Goal: Task Accomplishment & Management: Manage account settings

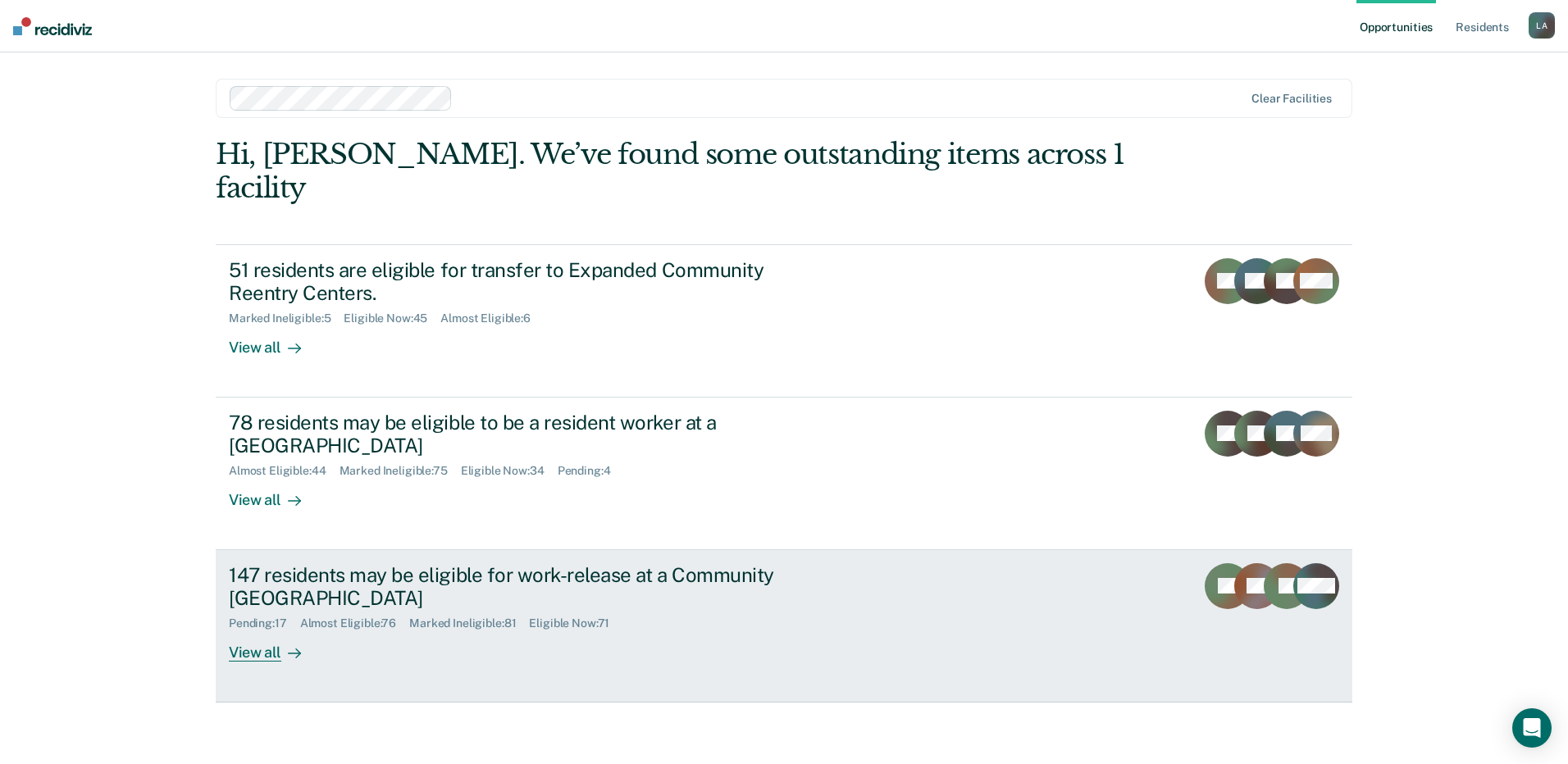
click at [437, 563] on div "147 residents may be eligible for work-release at a Community [GEOGRAPHIC_DATA]" at bounding box center [516, 586] width 576 height 48
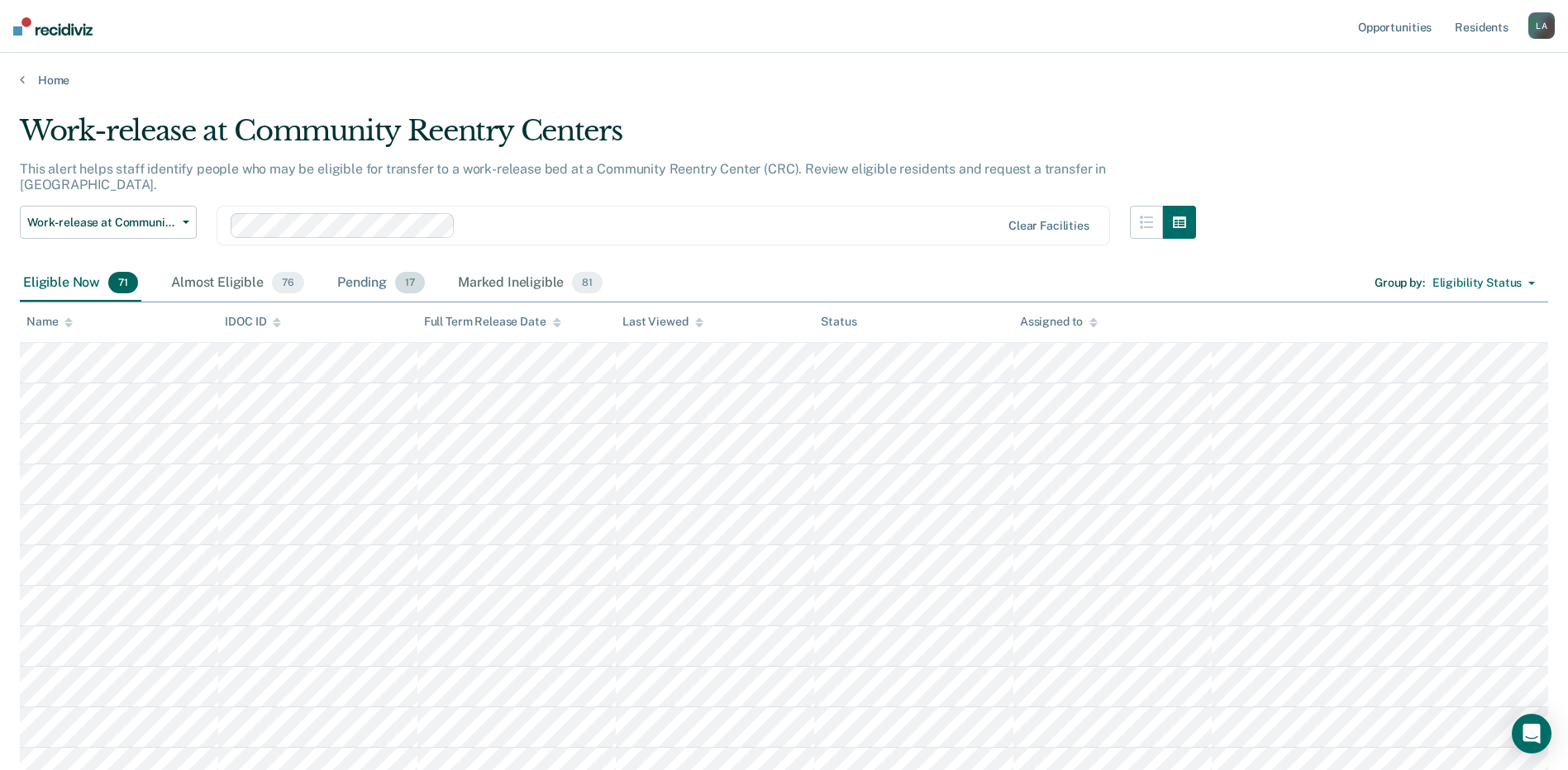
click at [367, 269] on div "Pending 17" at bounding box center [381, 283] width 95 height 36
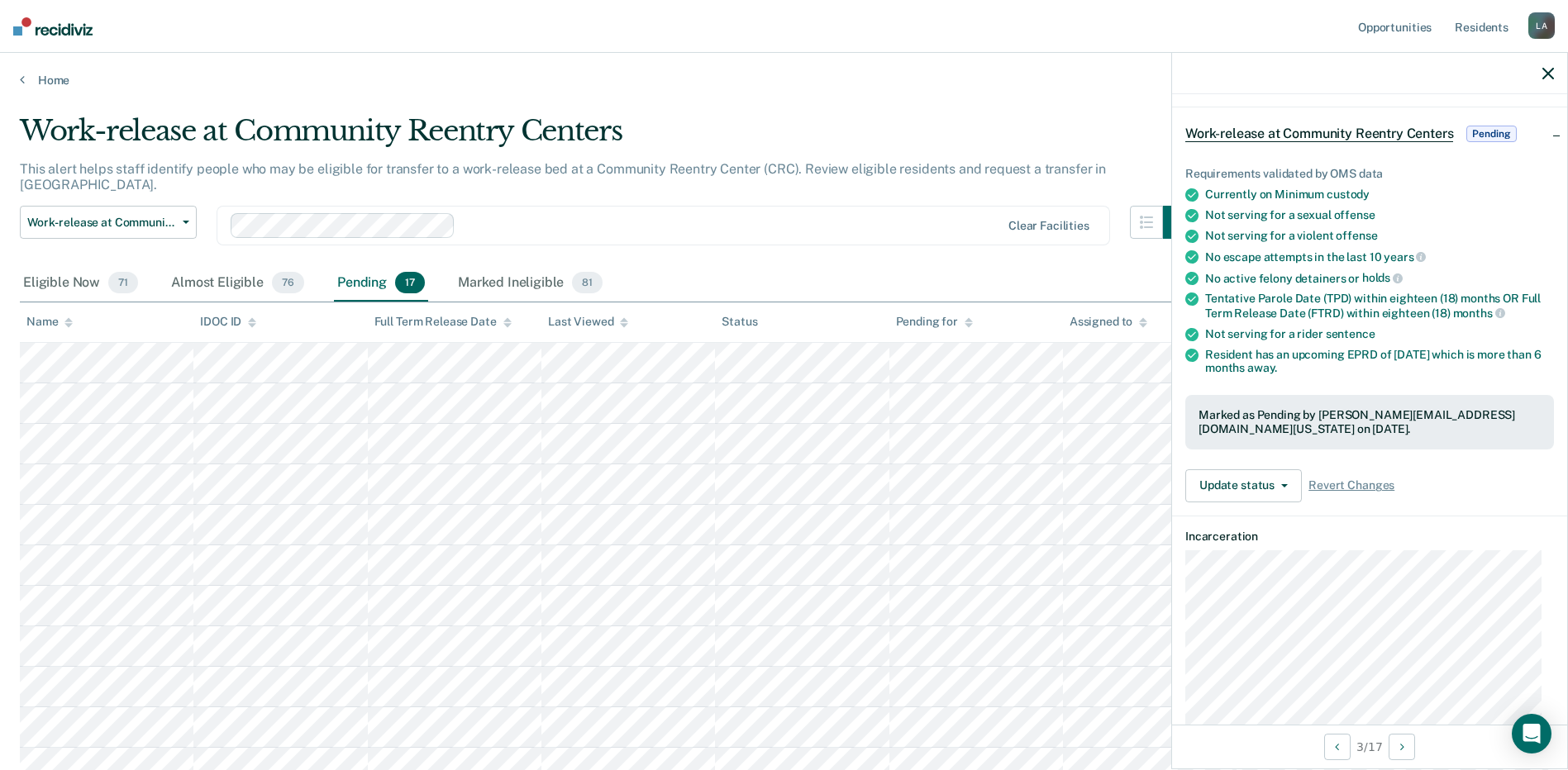
scroll to position [54, 0]
click at [1269, 484] on button "Update status" at bounding box center [1244, 487] width 117 height 33
click at [1280, 551] on button "Mark Ineligible" at bounding box center [1265, 553] width 160 height 26
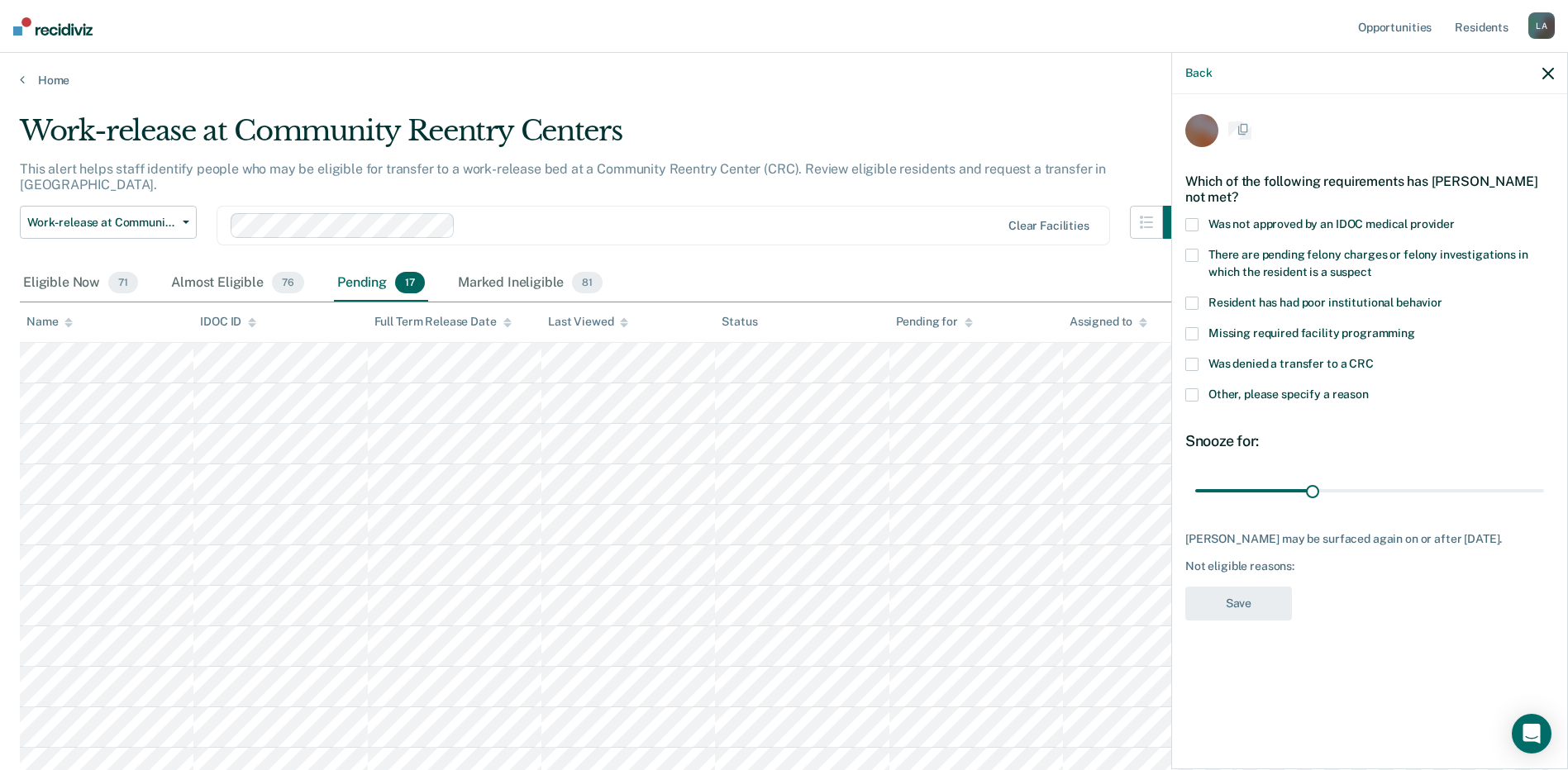
scroll to position [0, 0]
click at [1195, 220] on span at bounding box center [1192, 227] width 14 height 14
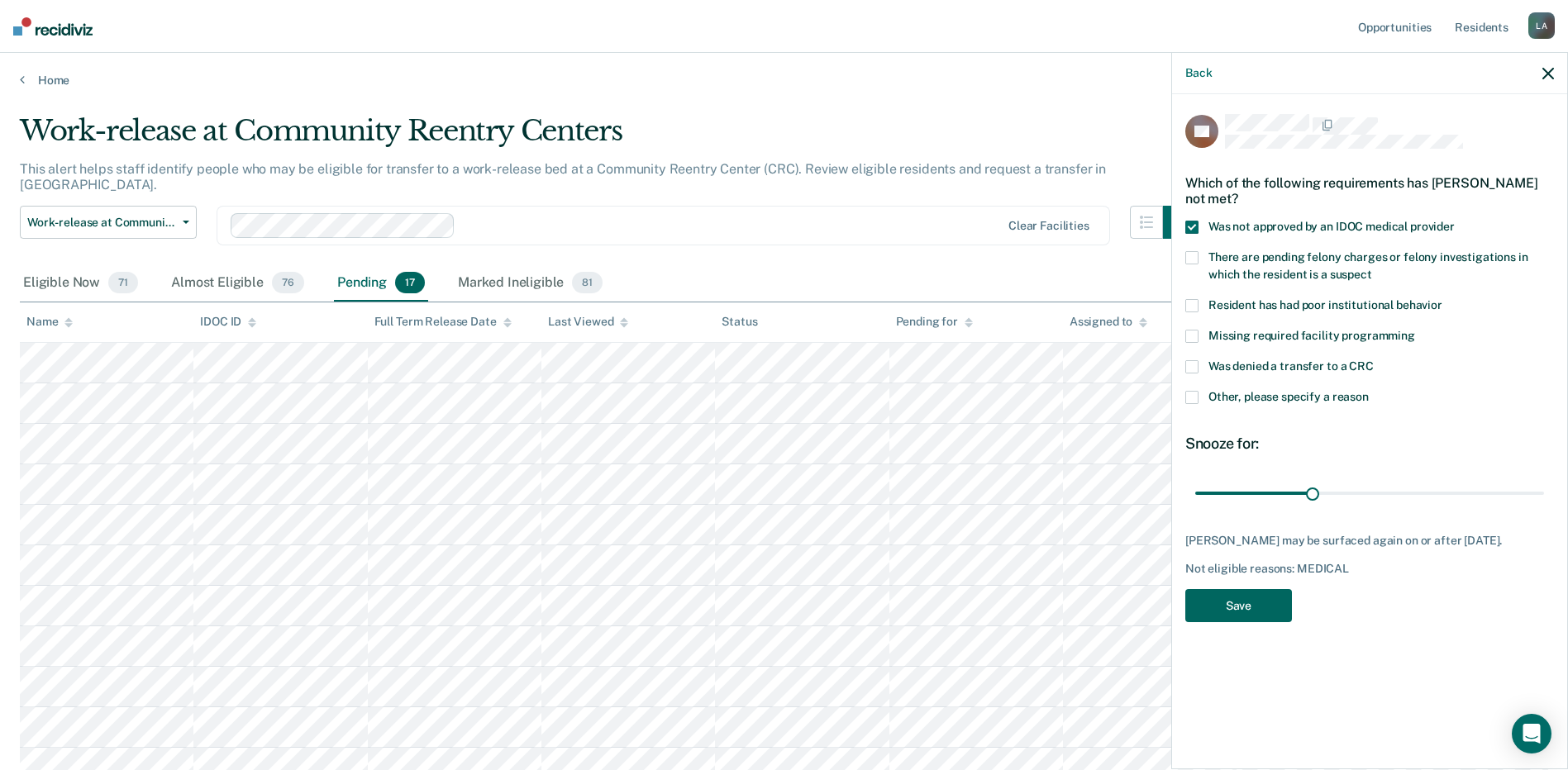
click at [1244, 601] on button "Save" at bounding box center [1239, 606] width 106 height 34
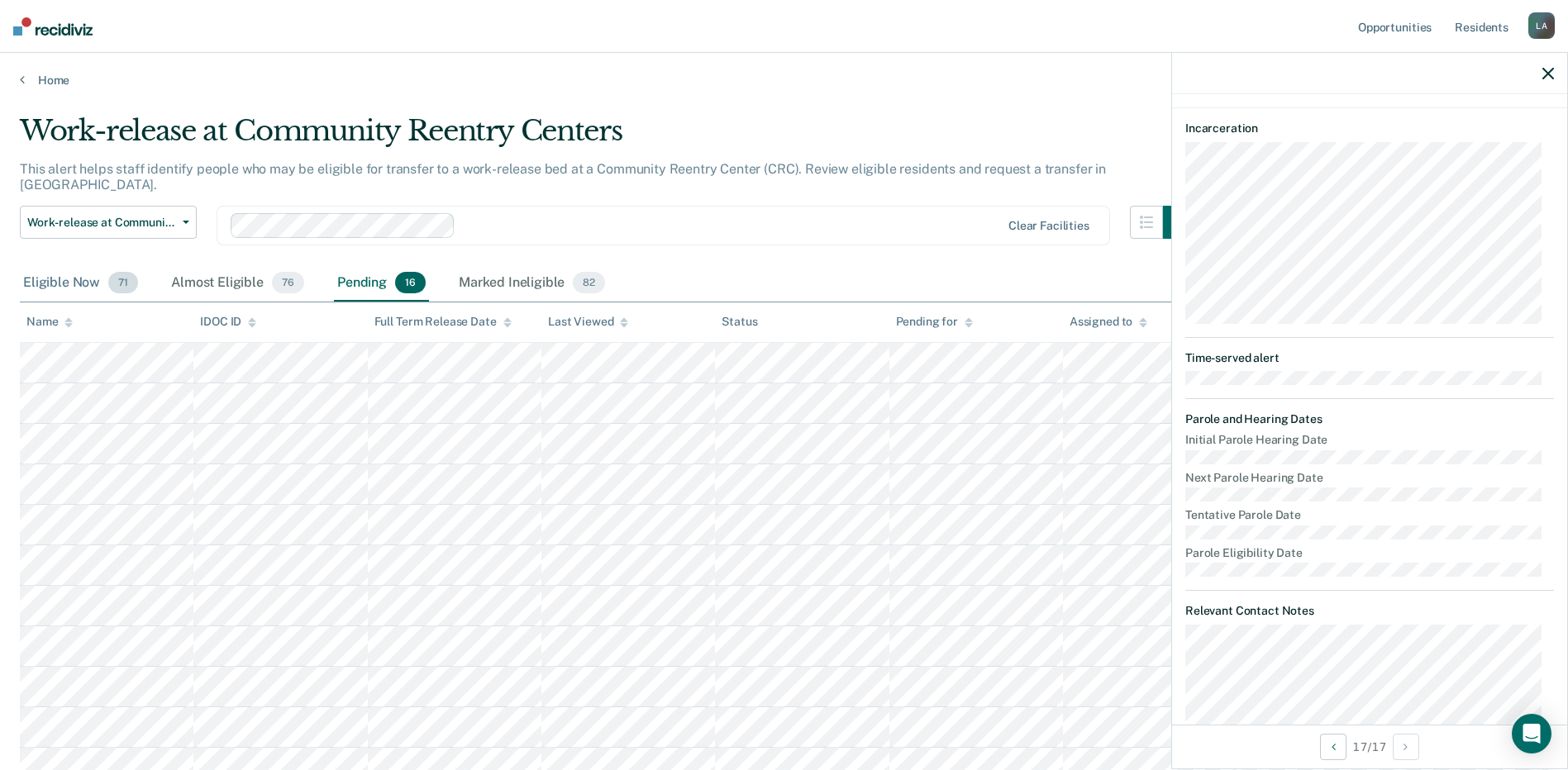
click at [92, 265] on div "Eligible Now 71" at bounding box center [80, 283] width 122 height 36
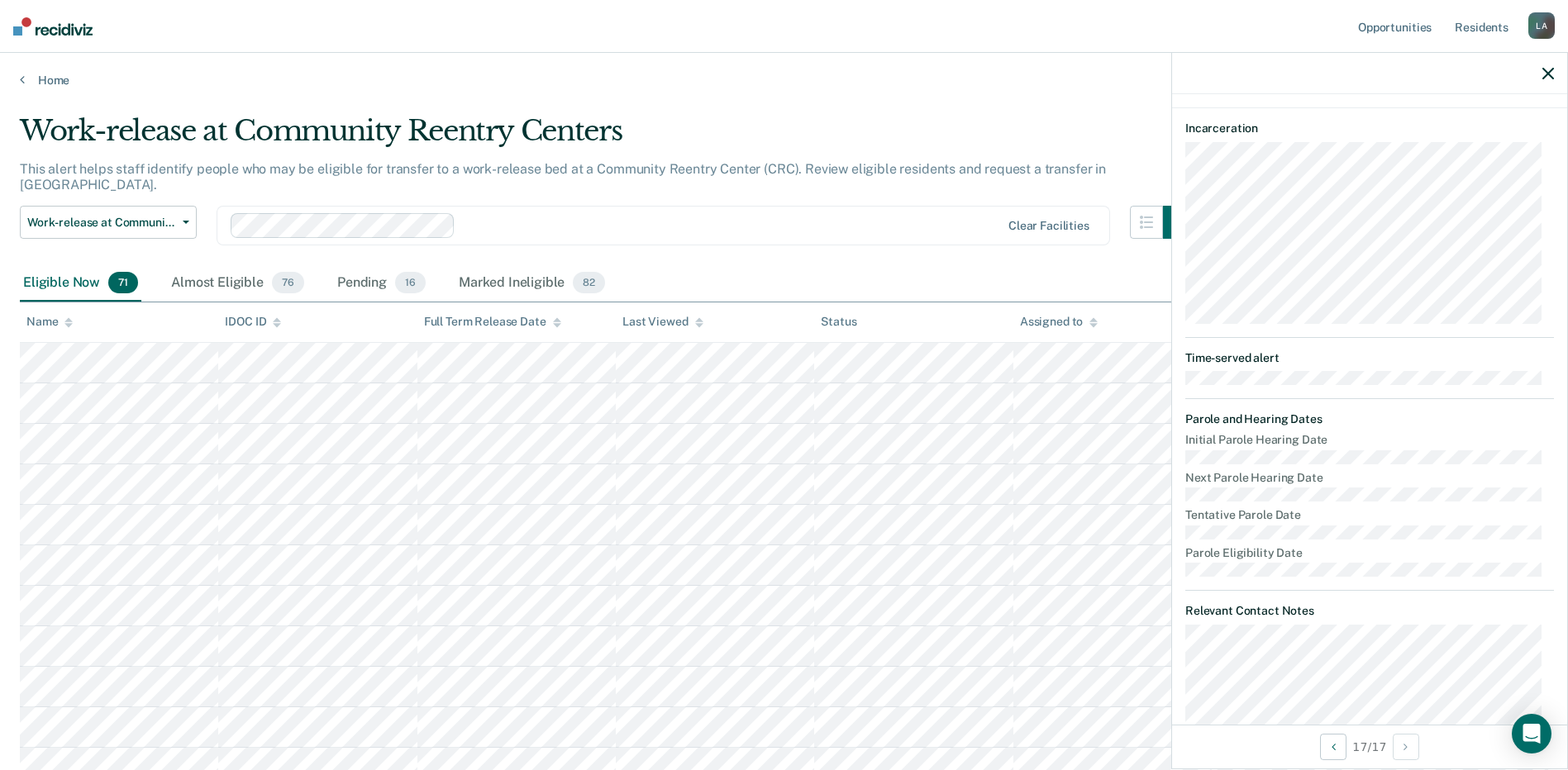
click at [552, 315] on div "Full Term Release Date" at bounding box center [493, 322] width 137 height 14
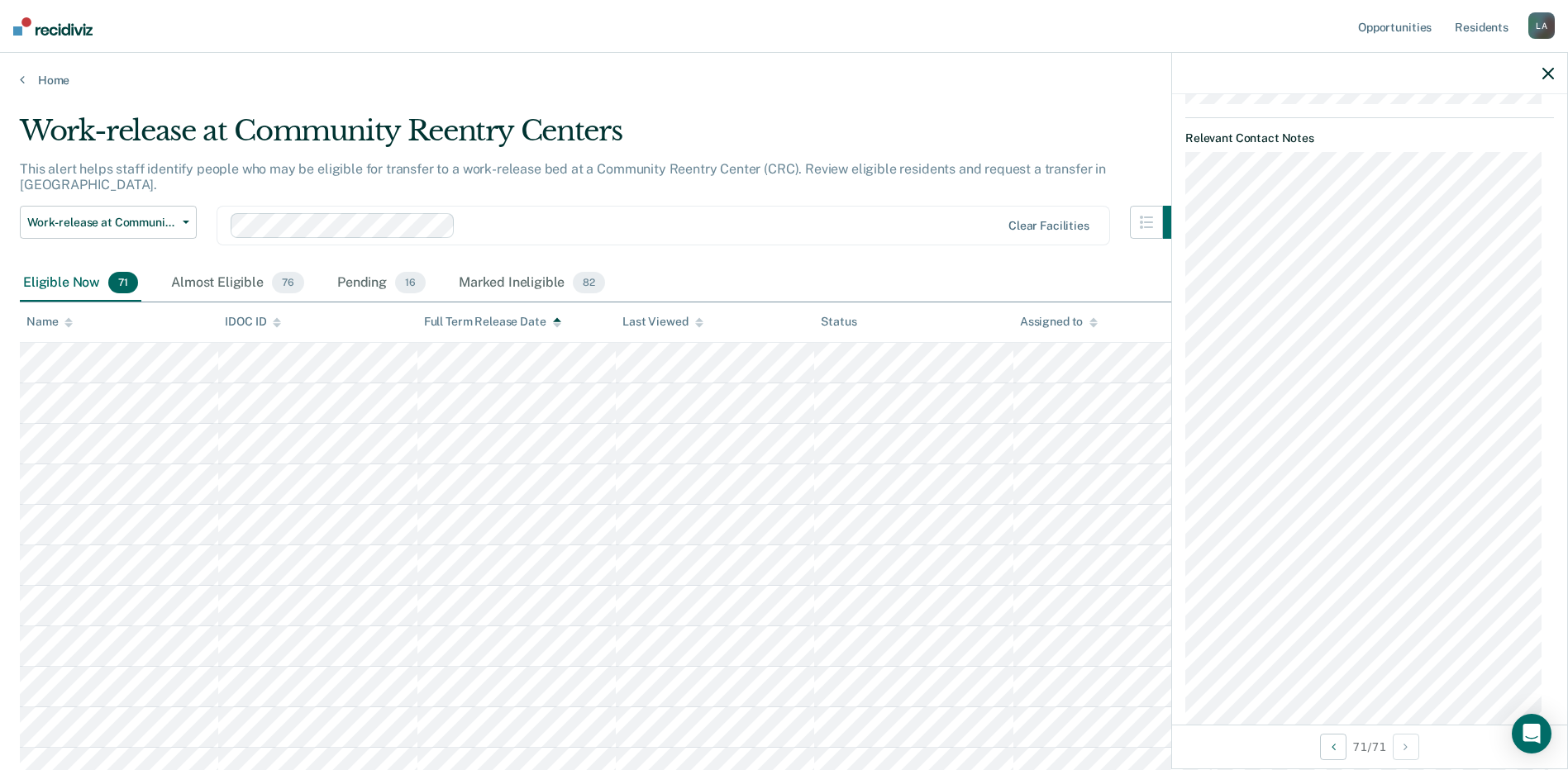
click at [557, 318] on icon at bounding box center [558, 320] width 8 height 4
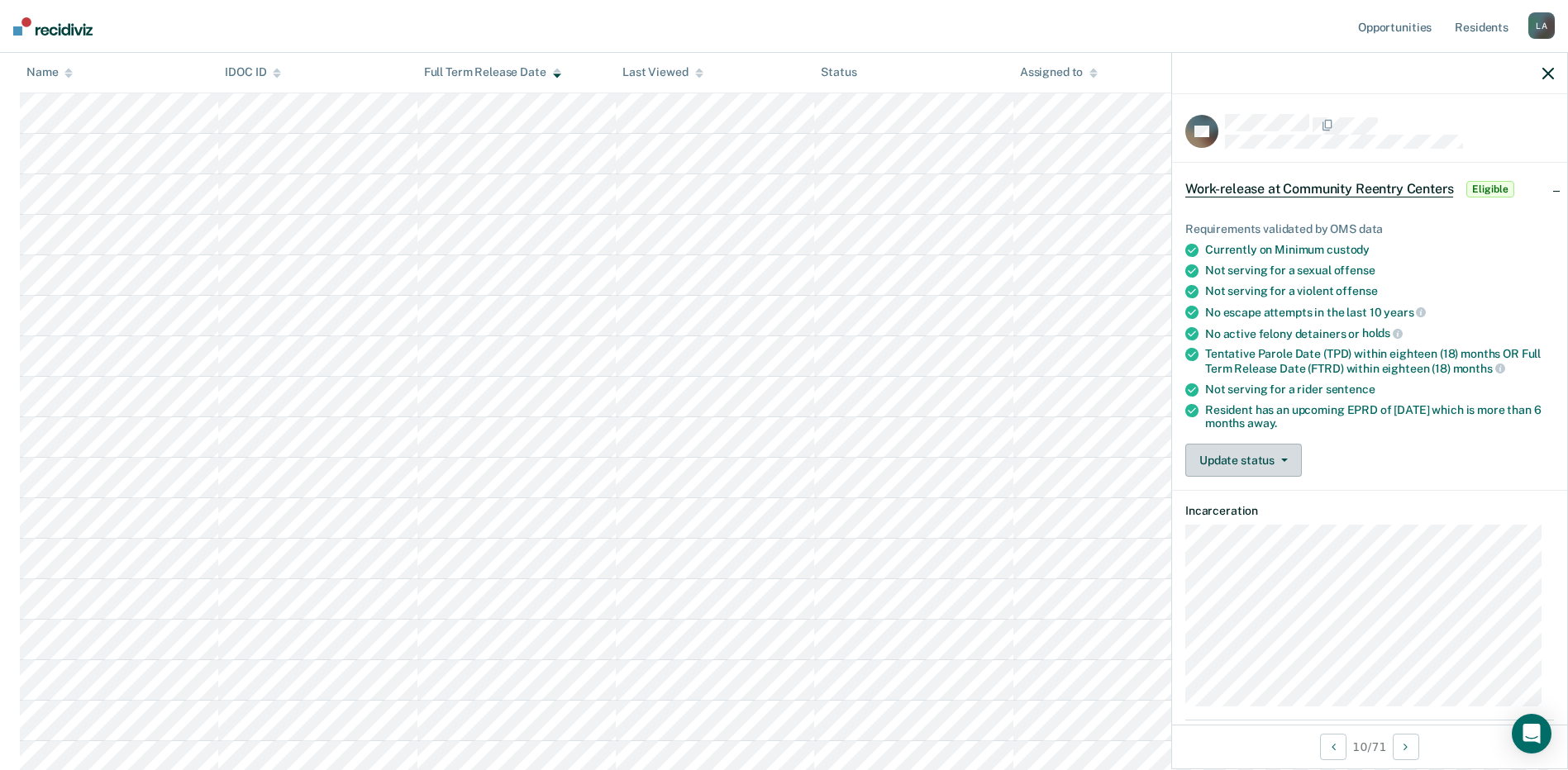
click at [1255, 449] on button "Update status" at bounding box center [1244, 459] width 117 height 33
click at [1255, 497] on button "[PERSON_NAME]" at bounding box center [1265, 499] width 160 height 26
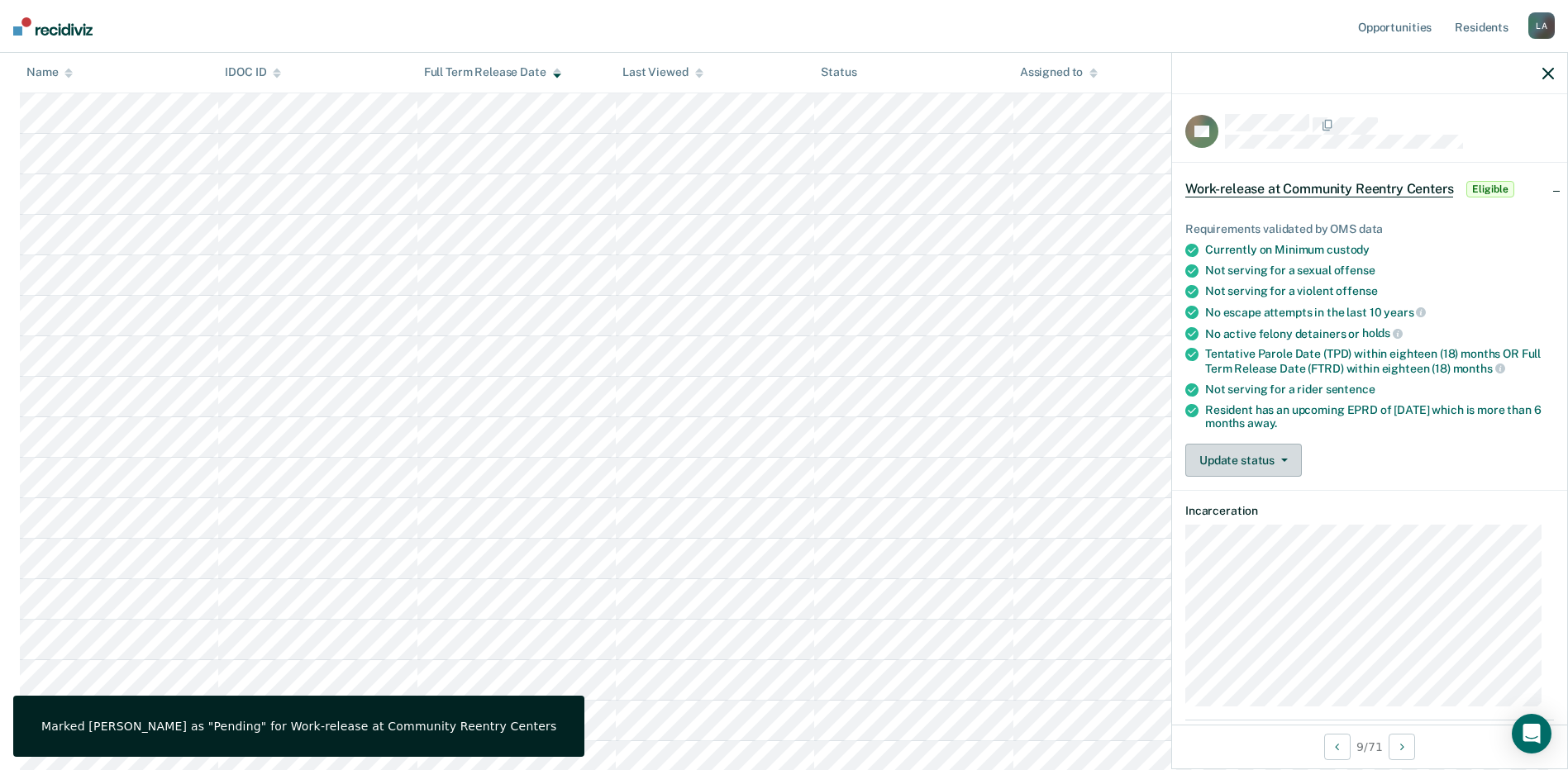
click at [1236, 454] on button "Update status" at bounding box center [1244, 459] width 117 height 33
click at [1258, 495] on button "[PERSON_NAME]" at bounding box center [1265, 499] width 160 height 26
click at [1285, 463] on button "Update status" at bounding box center [1244, 459] width 117 height 33
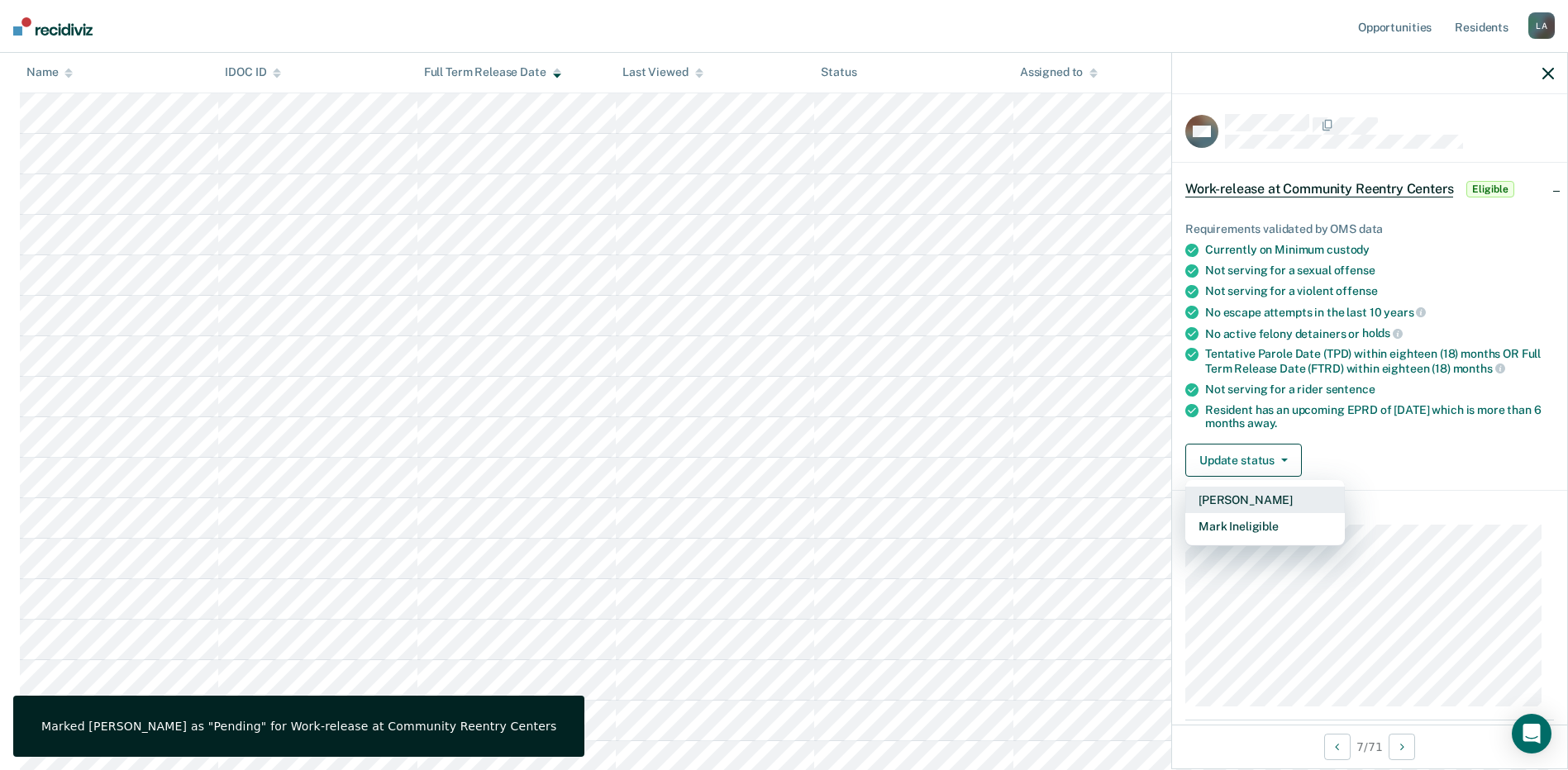
click at [1272, 503] on button "[PERSON_NAME]" at bounding box center [1265, 499] width 160 height 26
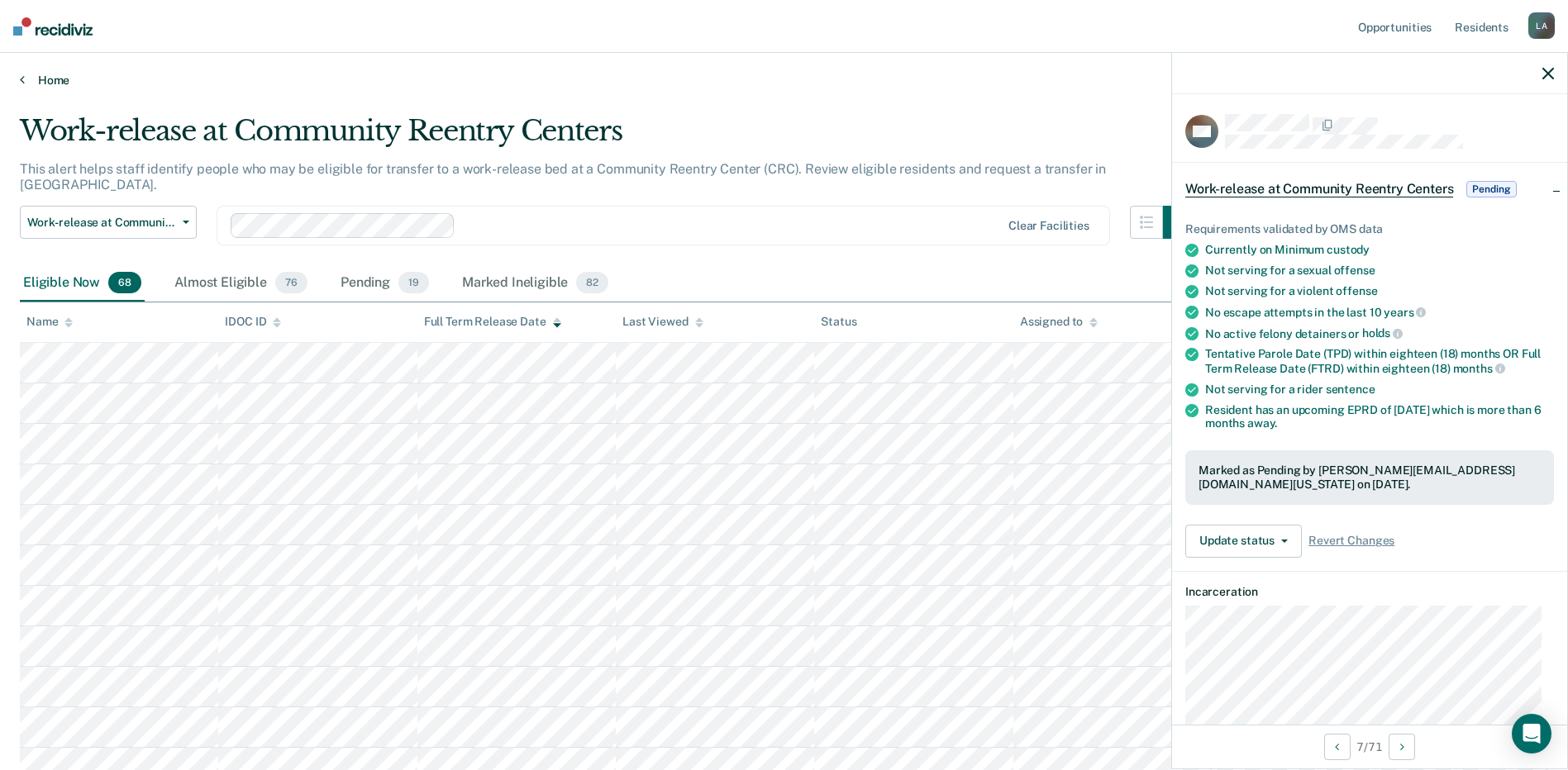
click at [43, 77] on link "Home" at bounding box center [783, 80] width 1528 height 15
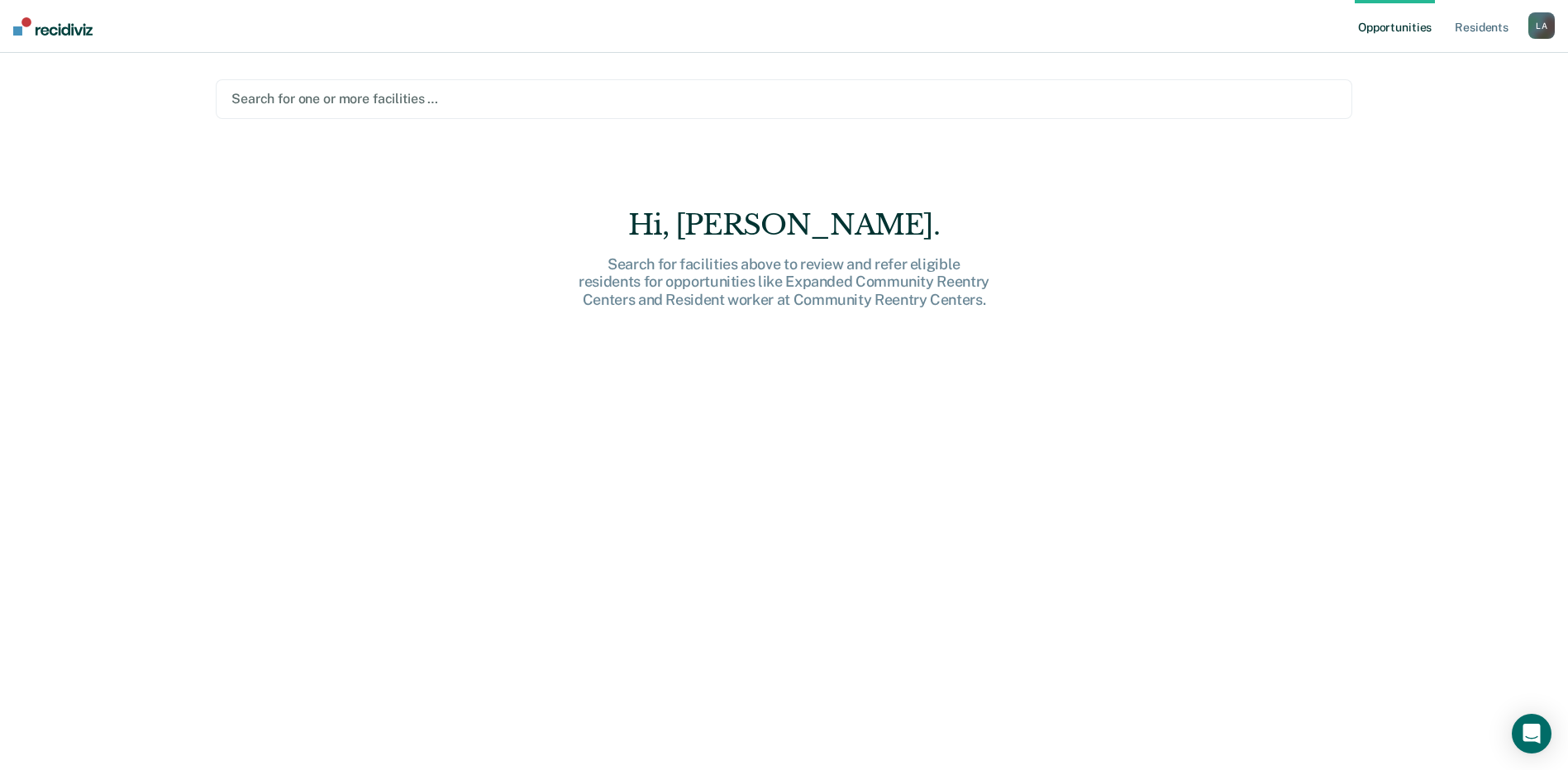
drag, startPoint x: 1081, startPoint y: 110, endPoint x: 1048, endPoint y: 106, distance: 33.2
click at [1081, 109] on div "Search for one or more facilities …" at bounding box center [784, 99] width 1108 height 22
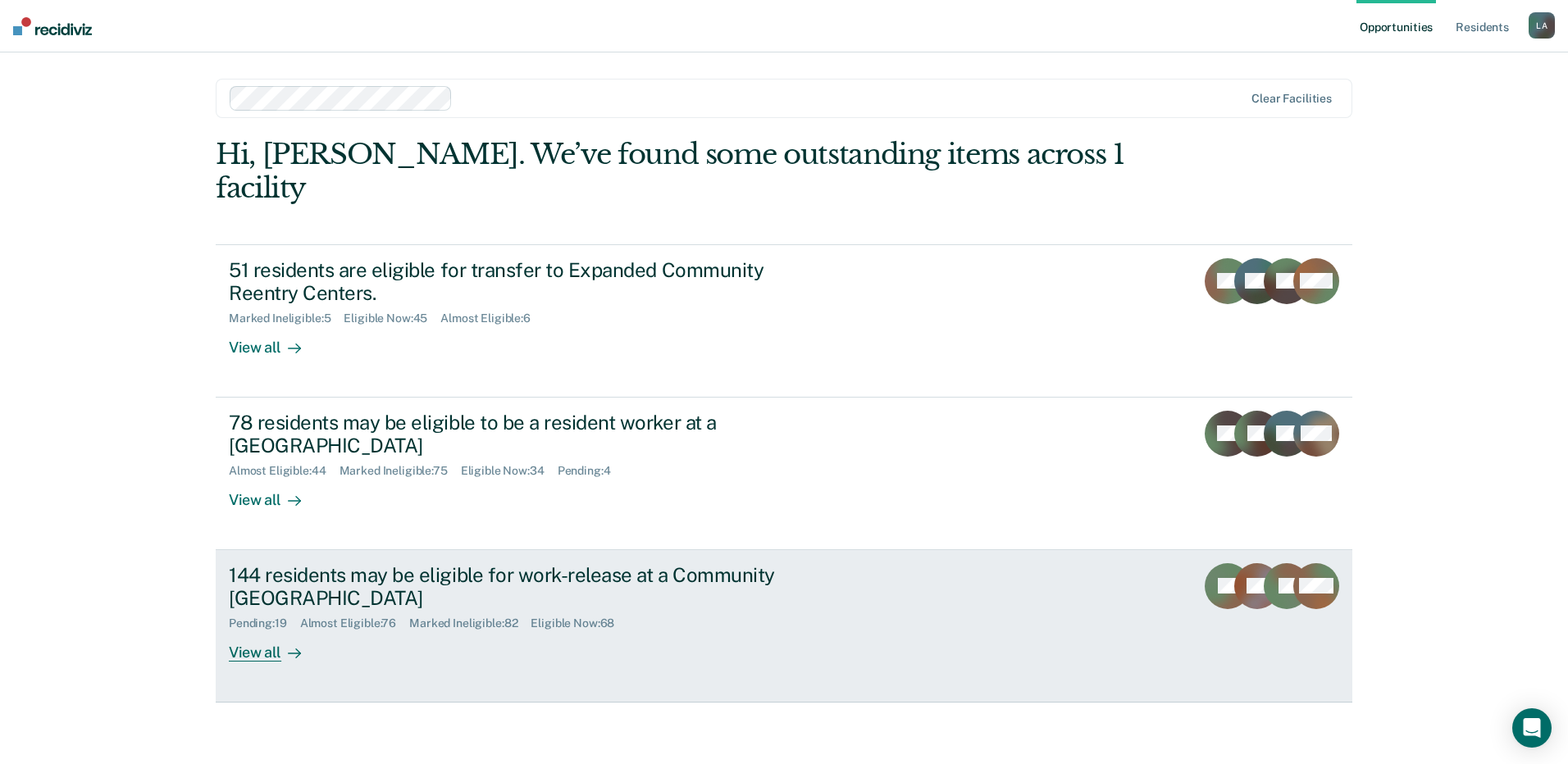
click at [274, 631] on div "View all" at bounding box center [275, 647] width 92 height 32
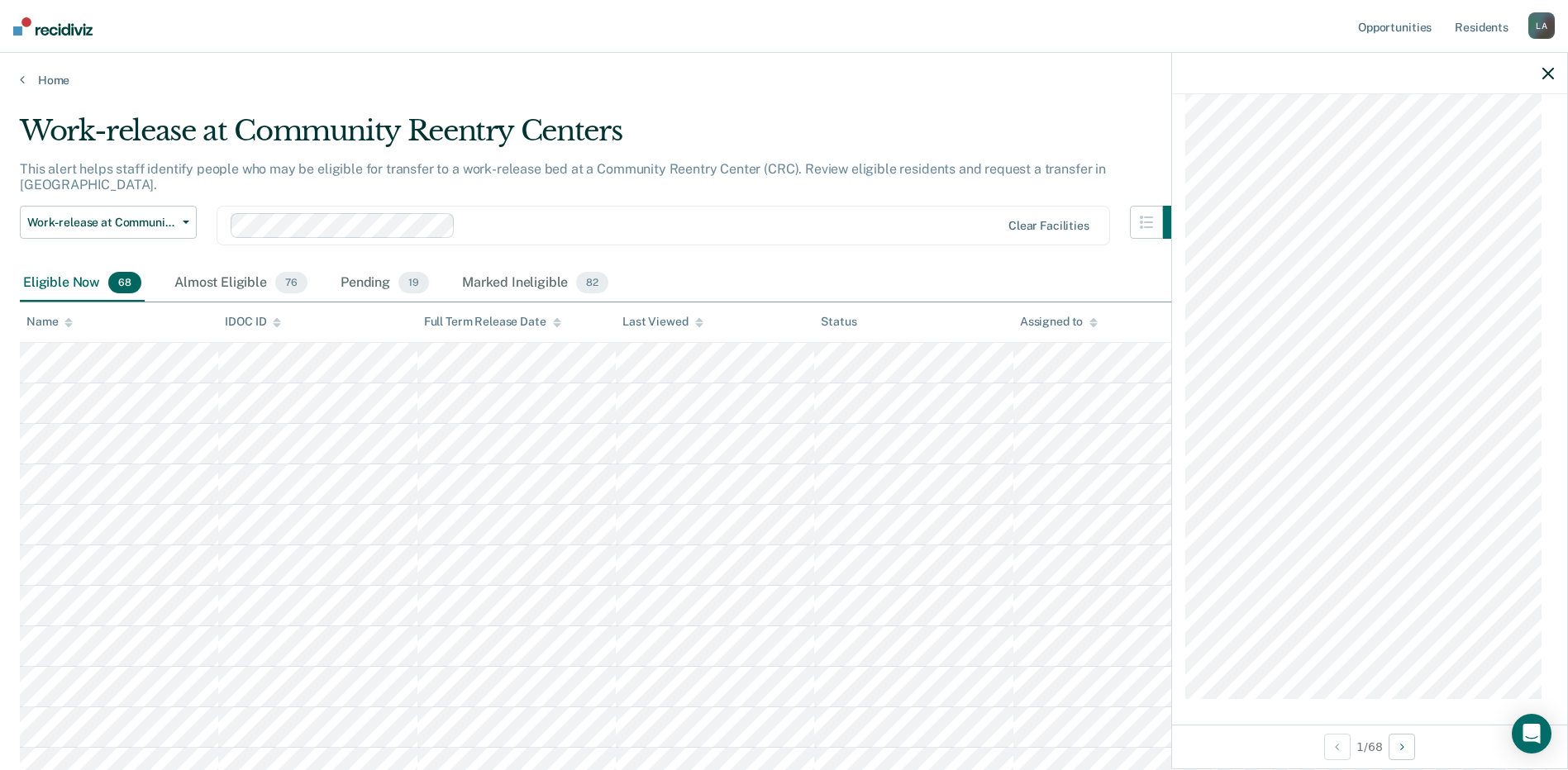
scroll to position [1423, 0]
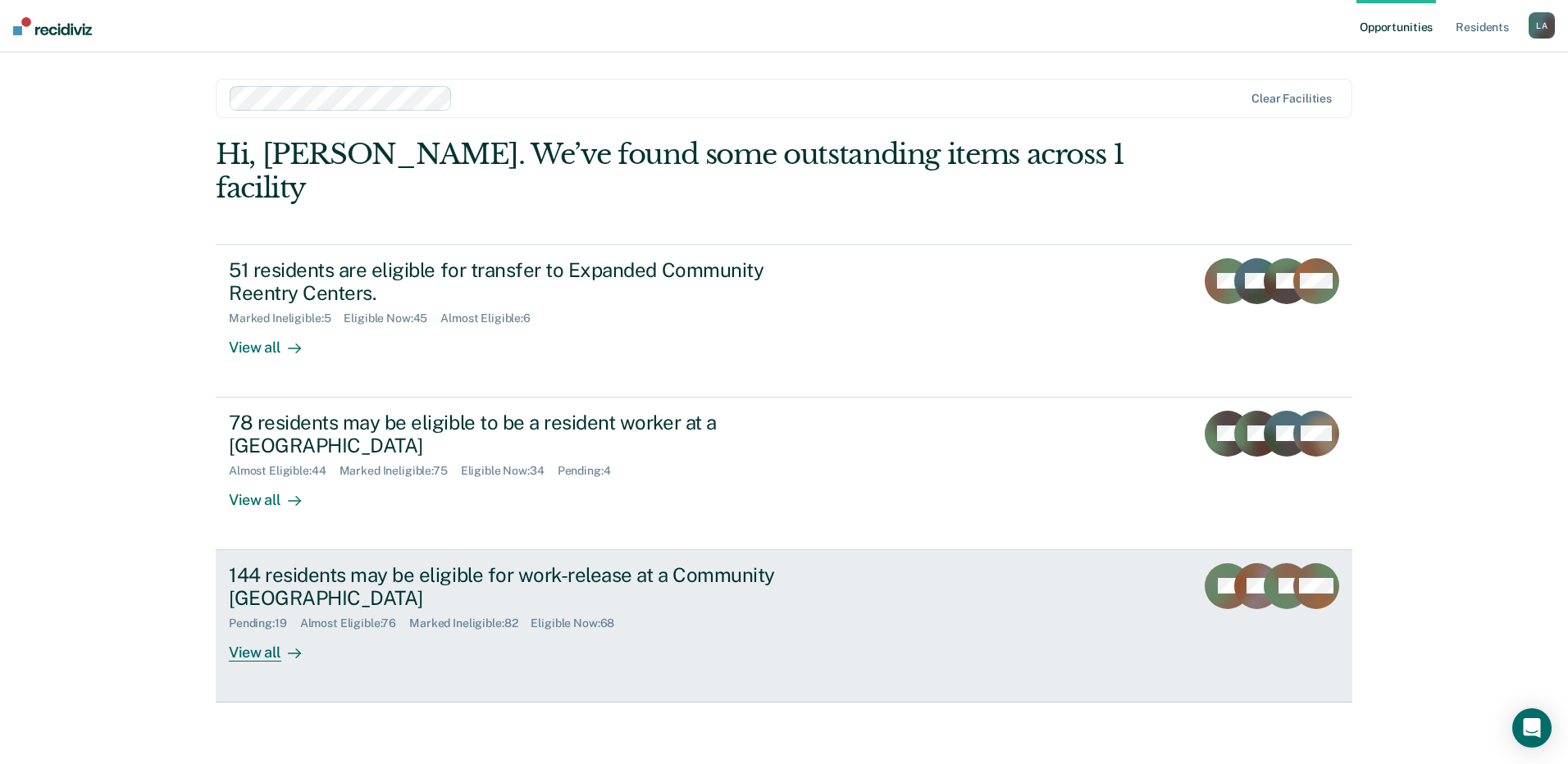
click at [329, 563] on div "144 residents may be eligible for work-release at a Community [GEOGRAPHIC_DATA]" at bounding box center [516, 586] width 576 height 48
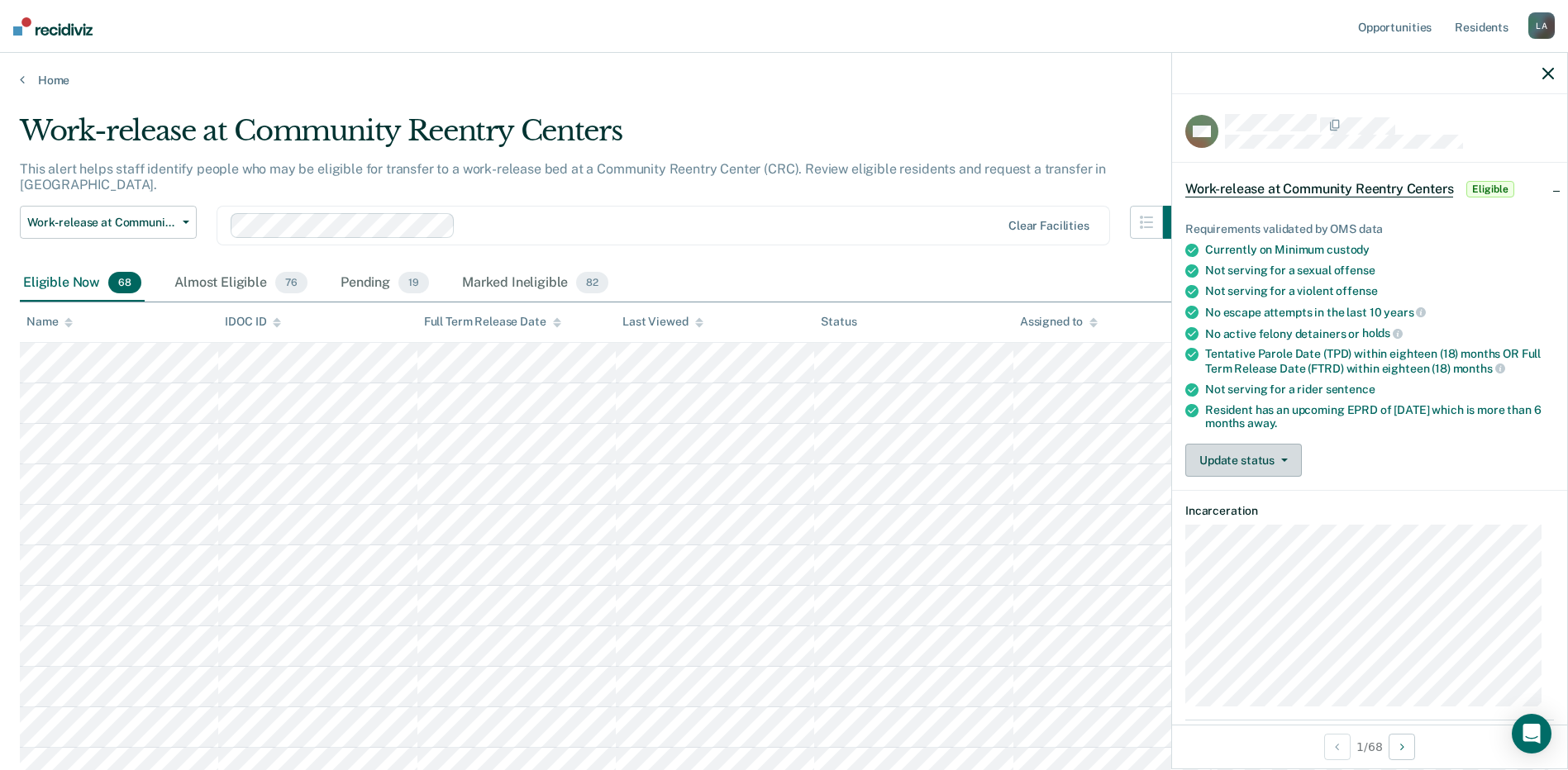
click at [1276, 452] on button "Update status" at bounding box center [1244, 459] width 117 height 33
click at [1271, 499] on button "[PERSON_NAME]" at bounding box center [1265, 499] width 160 height 26
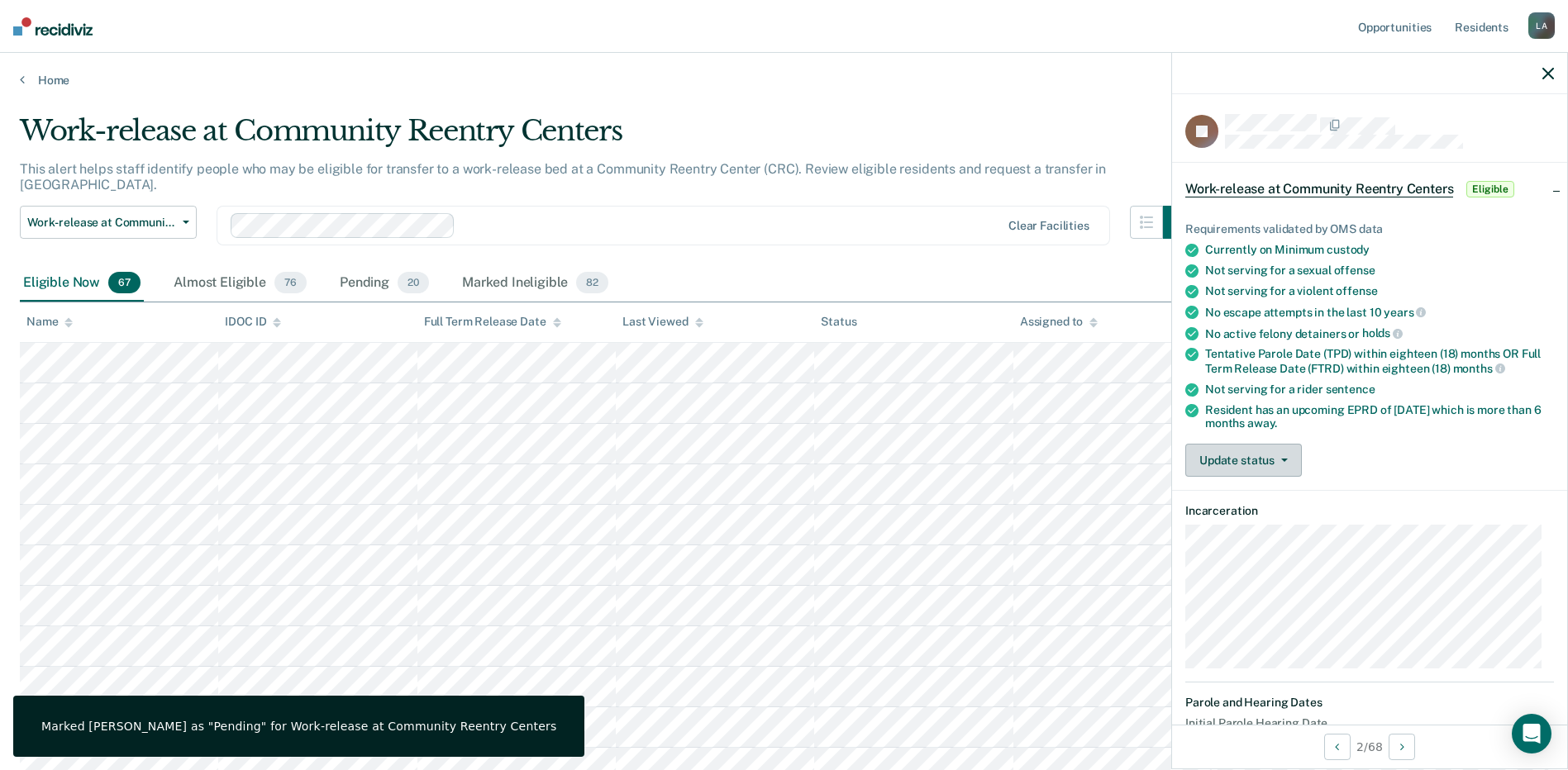
click at [1222, 451] on button "Update status" at bounding box center [1244, 459] width 117 height 33
click at [1250, 502] on button "Mark Pending" at bounding box center [1265, 499] width 160 height 26
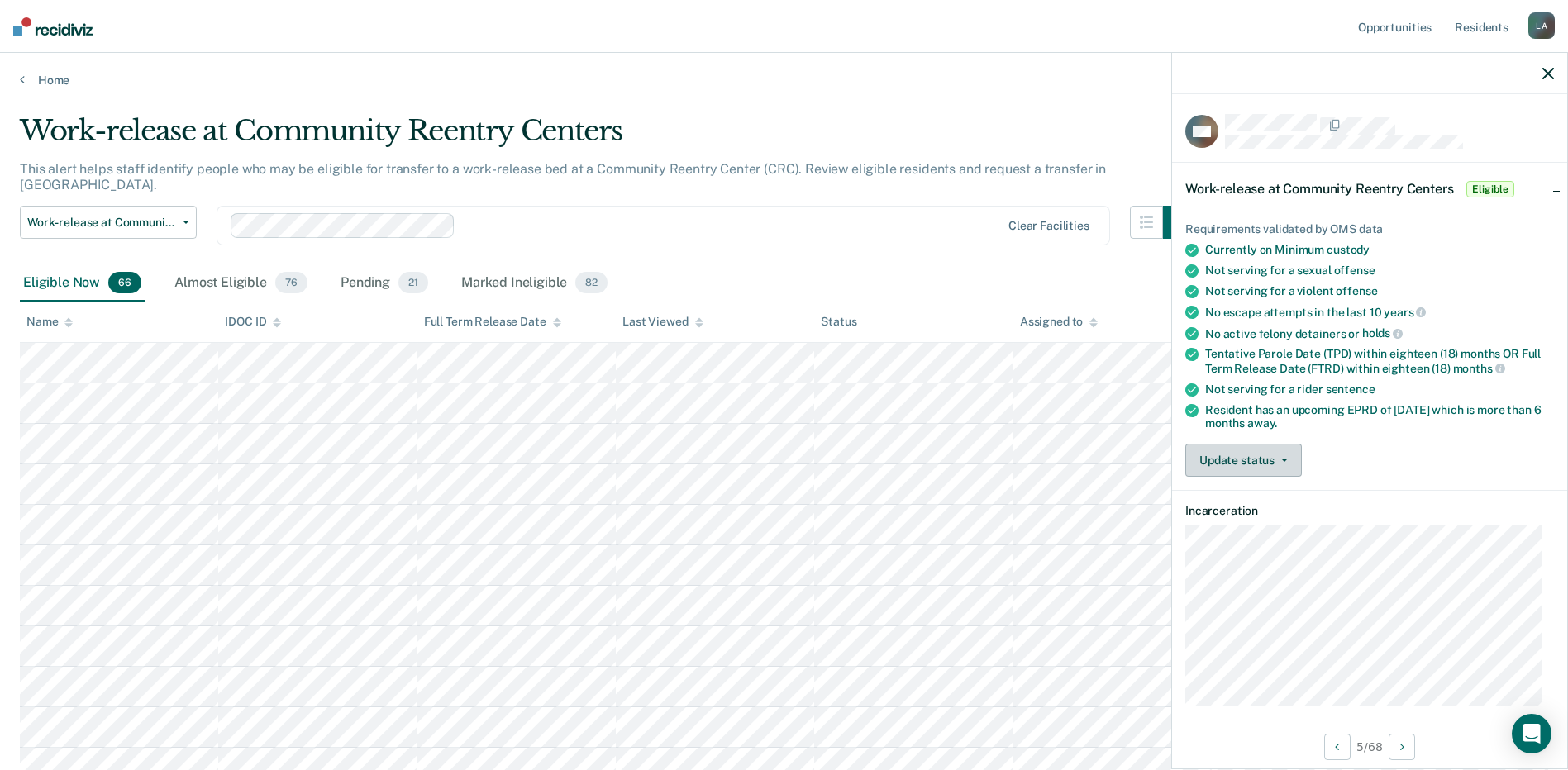
click at [1228, 455] on button "Update status" at bounding box center [1244, 459] width 117 height 33
click at [1238, 494] on button "[PERSON_NAME]" at bounding box center [1265, 499] width 160 height 26
click at [1221, 467] on button "Update status" at bounding box center [1244, 459] width 117 height 33
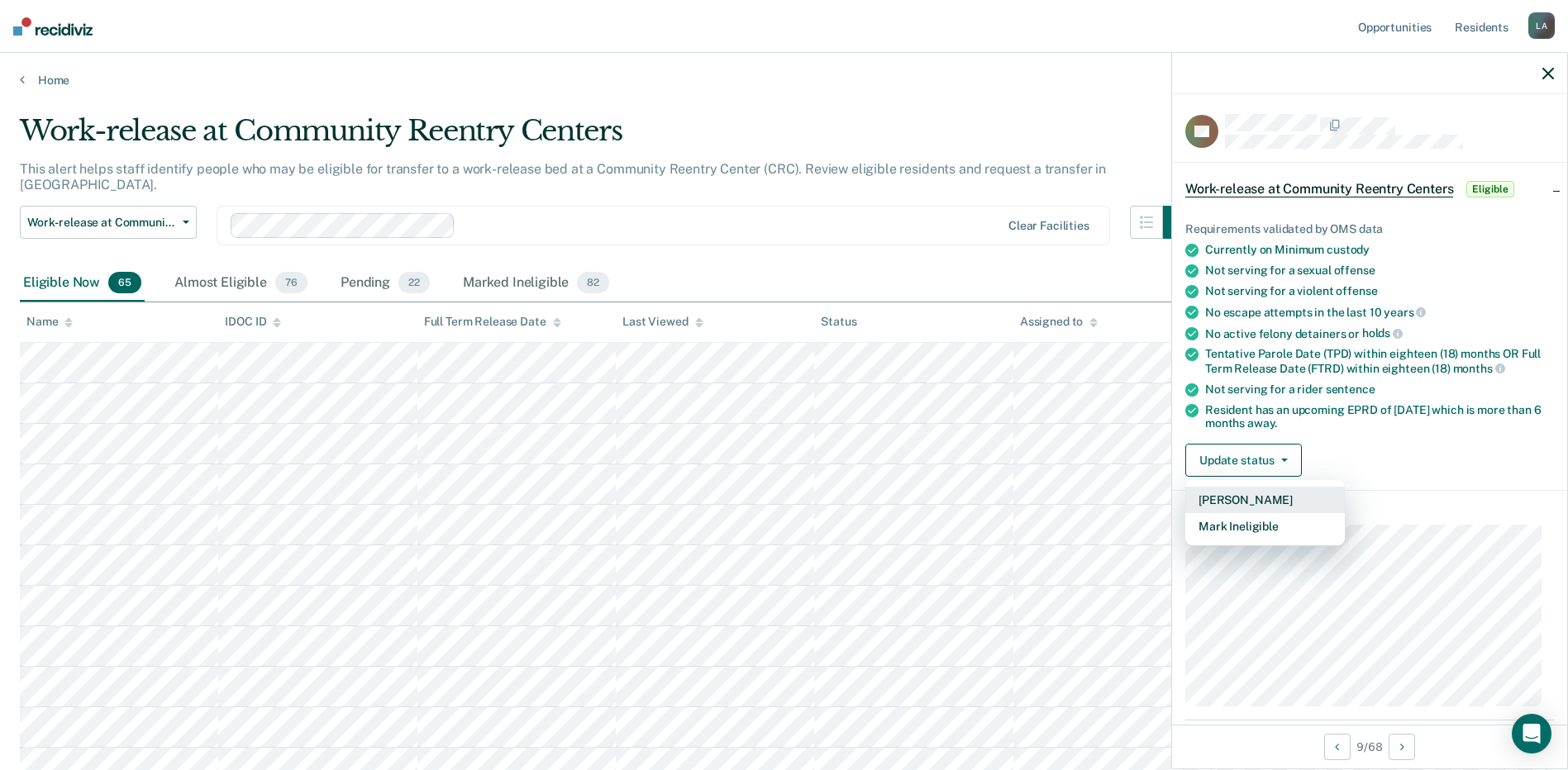
click at [1233, 504] on button "[PERSON_NAME]" at bounding box center [1265, 499] width 160 height 26
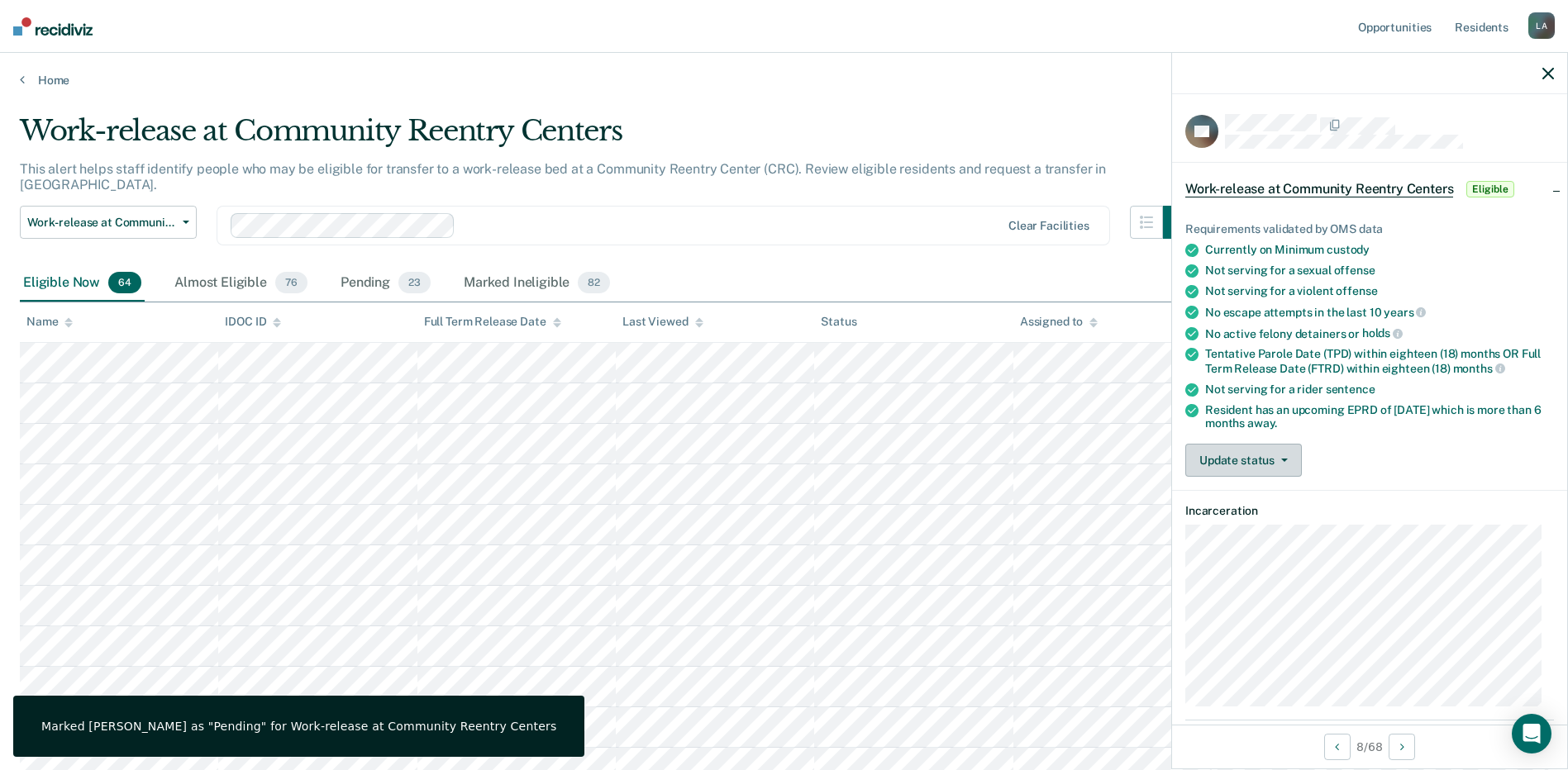
click at [1216, 457] on button "Update status" at bounding box center [1244, 459] width 117 height 33
click at [1222, 496] on button "[PERSON_NAME]" at bounding box center [1265, 499] width 160 height 26
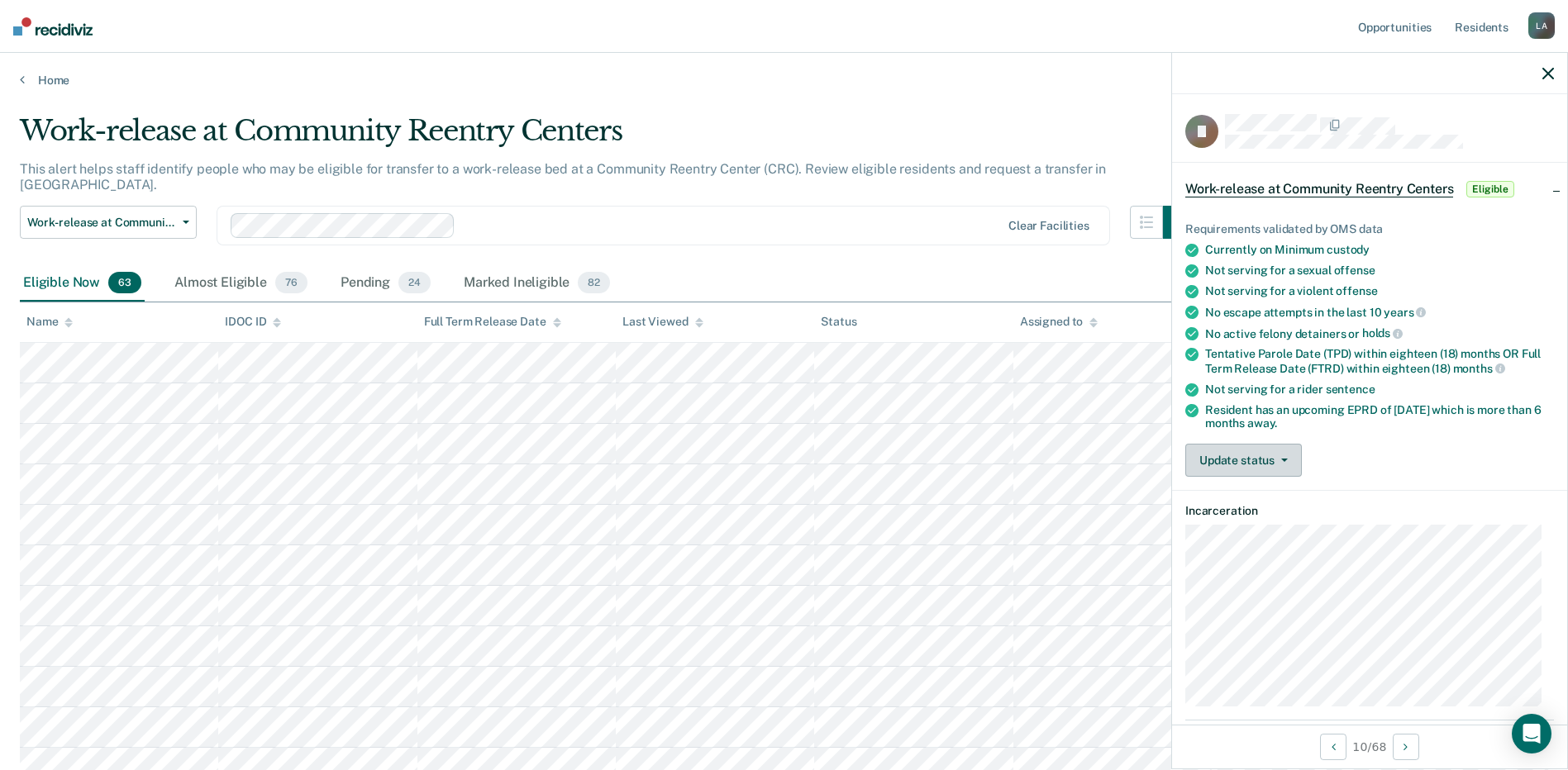
click at [1222, 447] on button "Update status" at bounding box center [1244, 459] width 117 height 33
click at [1239, 499] on button "[PERSON_NAME]" at bounding box center [1265, 499] width 160 height 26
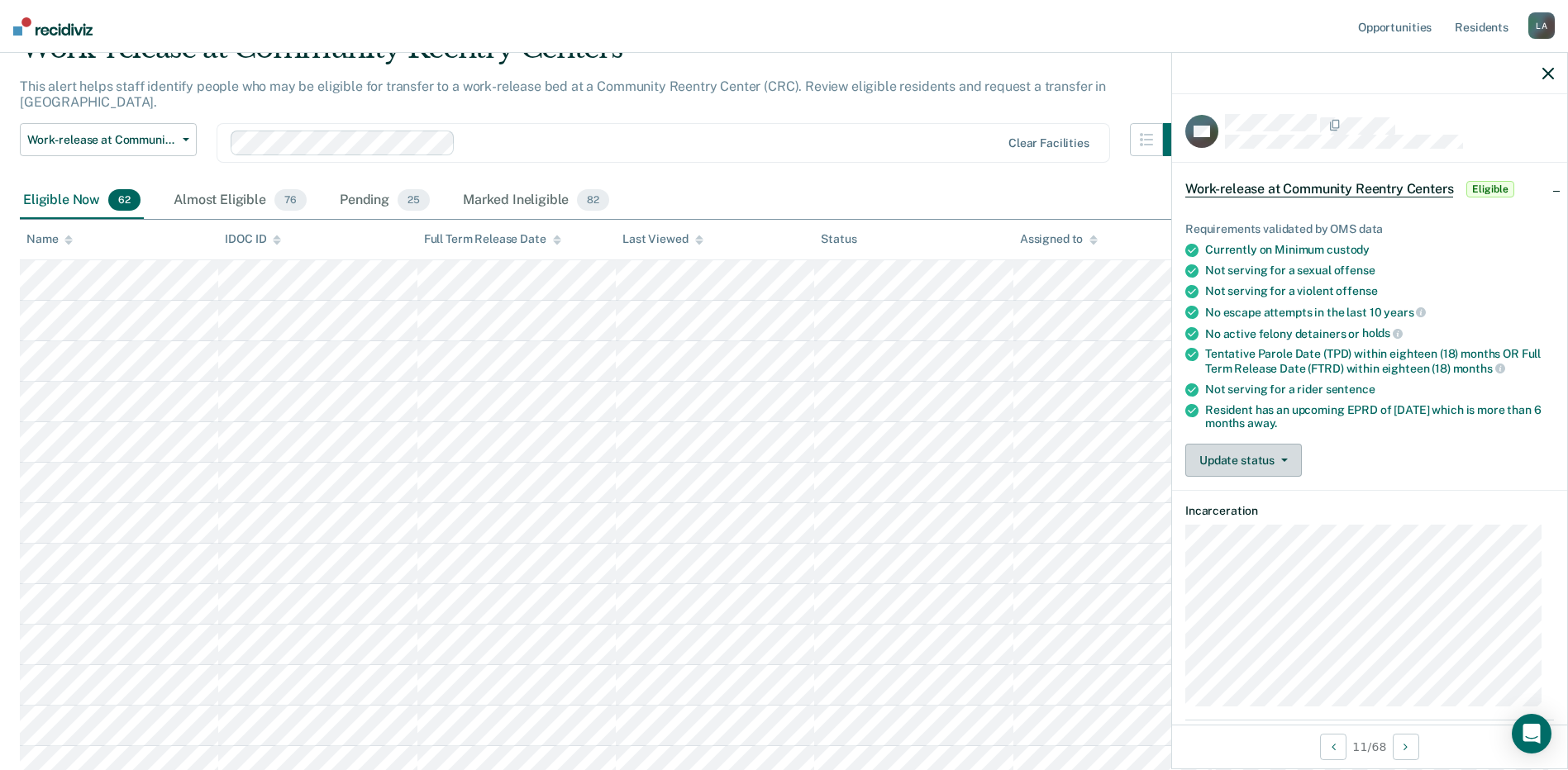
click at [1276, 453] on button "Update status" at bounding box center [1244, 459] width 117 height 33
click at [1261, 501] on button "[PERSON_NAME]" at bounding box center [1265, 499] width 160 height 26
